Goal: Navigation & Orientation: Go to known website

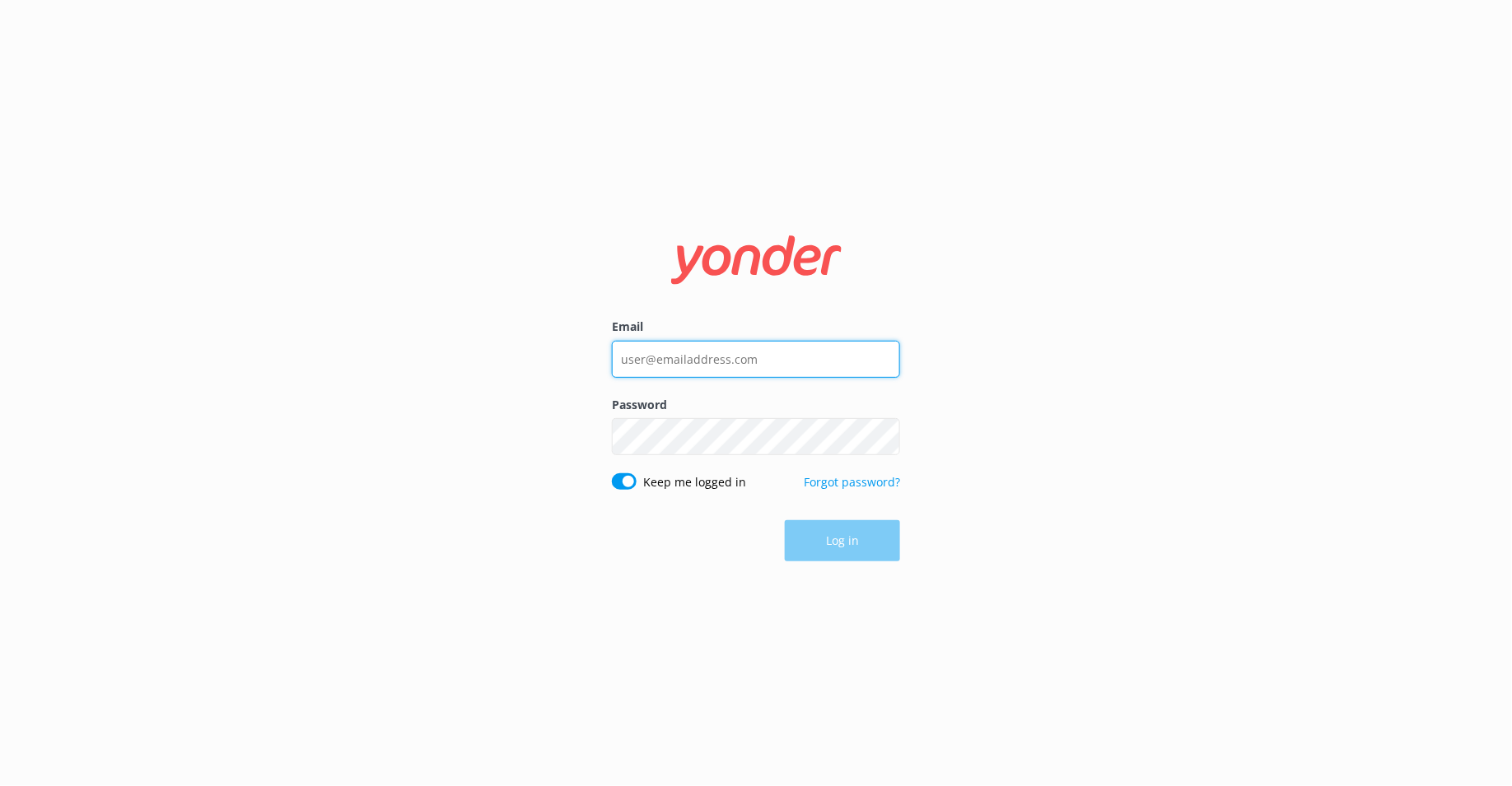
type input "[PERSON_NAME][EMAIL_ADDRESS][DOMAIN_NAME]"
click at [832, 541] on div "Log in" at bounding box center [756, 541] width 288 height 41
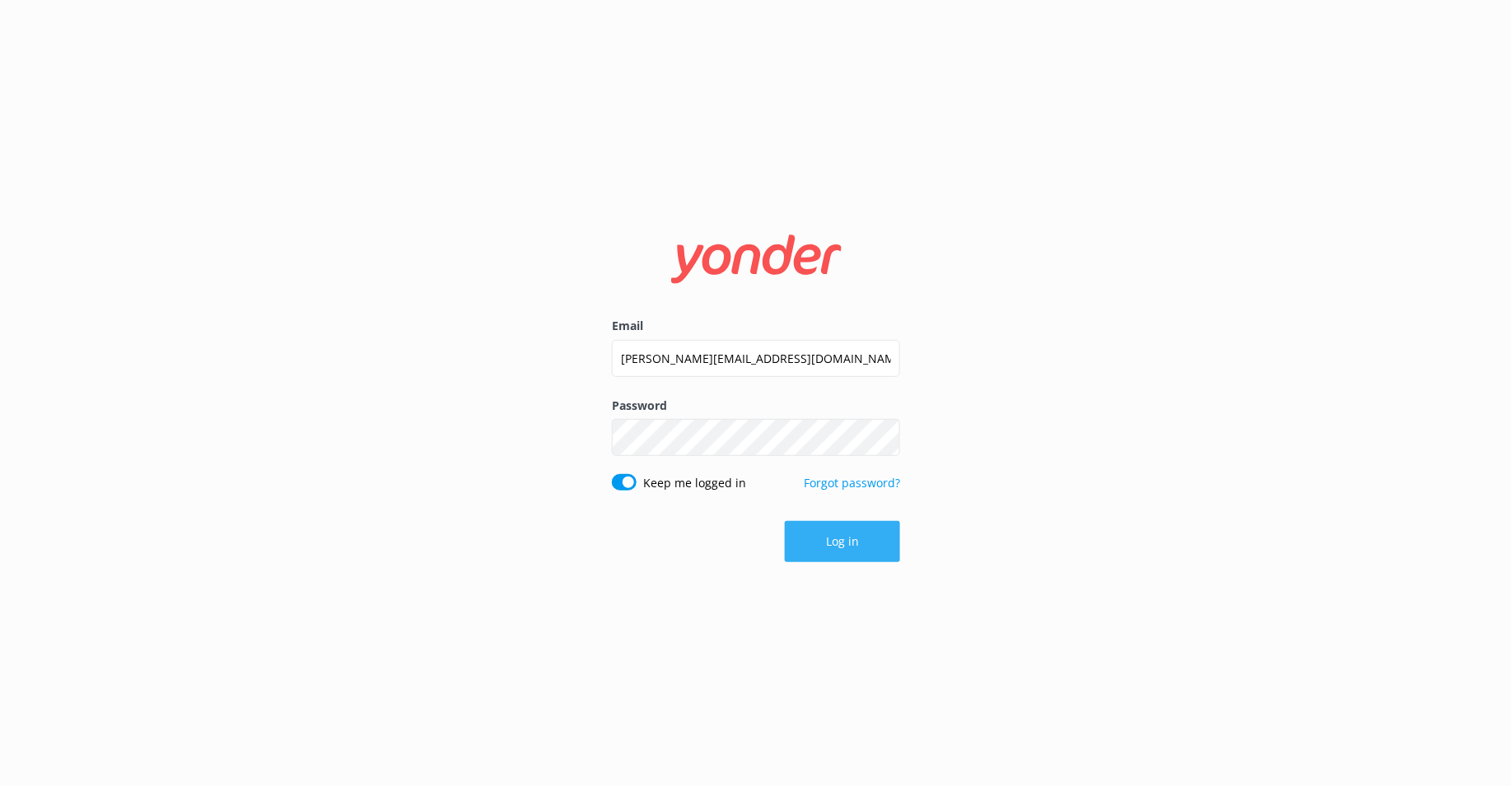
click at [832, 547] on button "Log in" at bounding box center [842, 541] width 115 height 41
